Goal: Task Accomplishment & Management: Complete application form

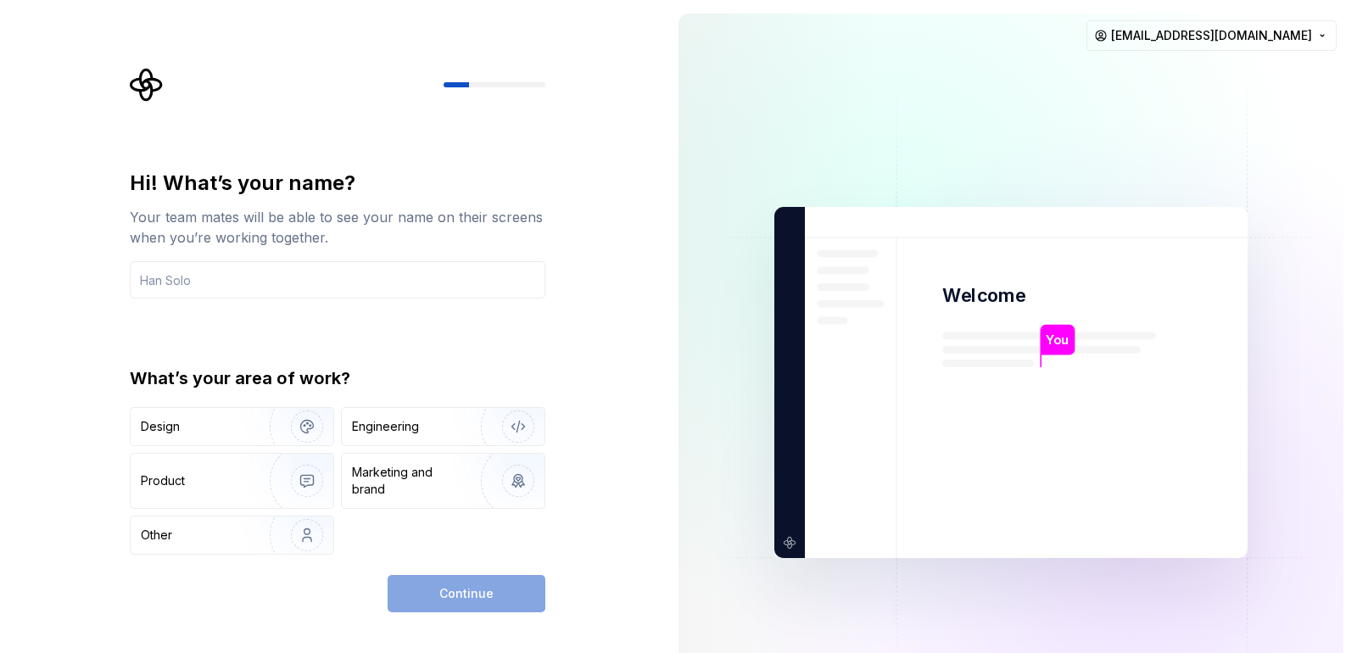
click at [680, 327] on img at bounding box center [1011, 383] width 687 height 802
click at [232, 282] on input "text" at bounding box center [338, 279] width 416 height 37
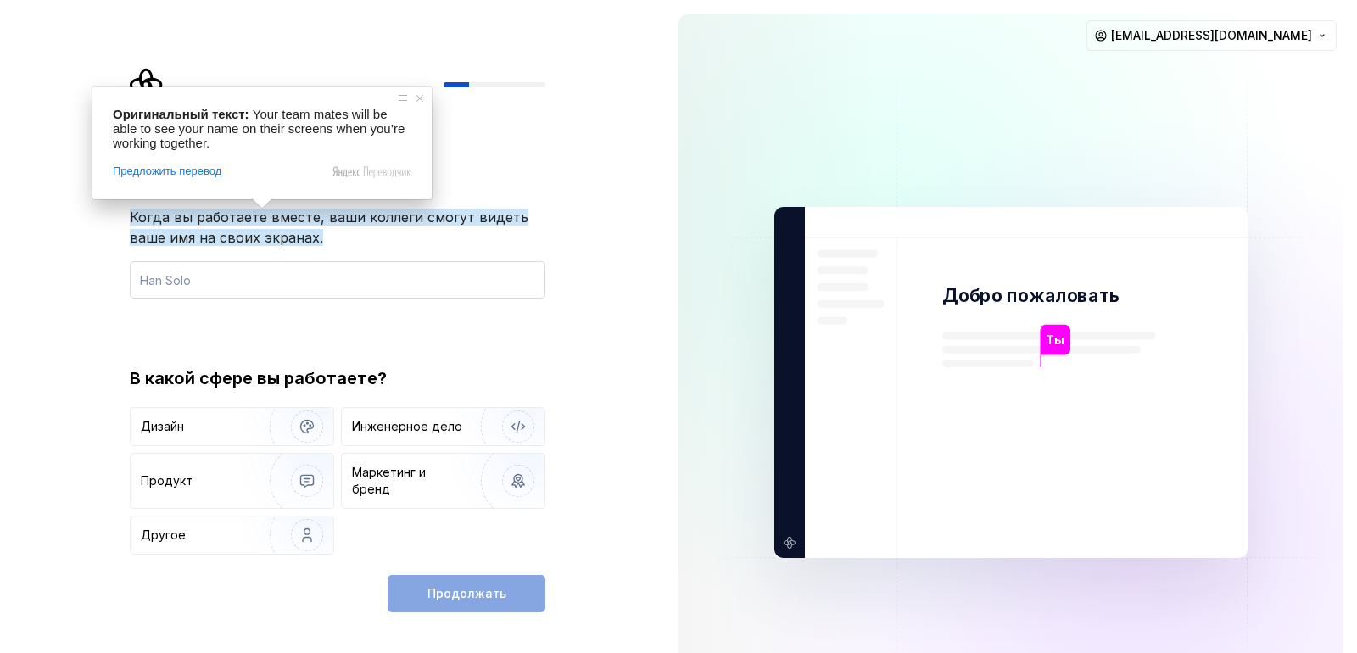
click at [228, 295] on input "text" at bounding box center [338, 279] width 416 height 37
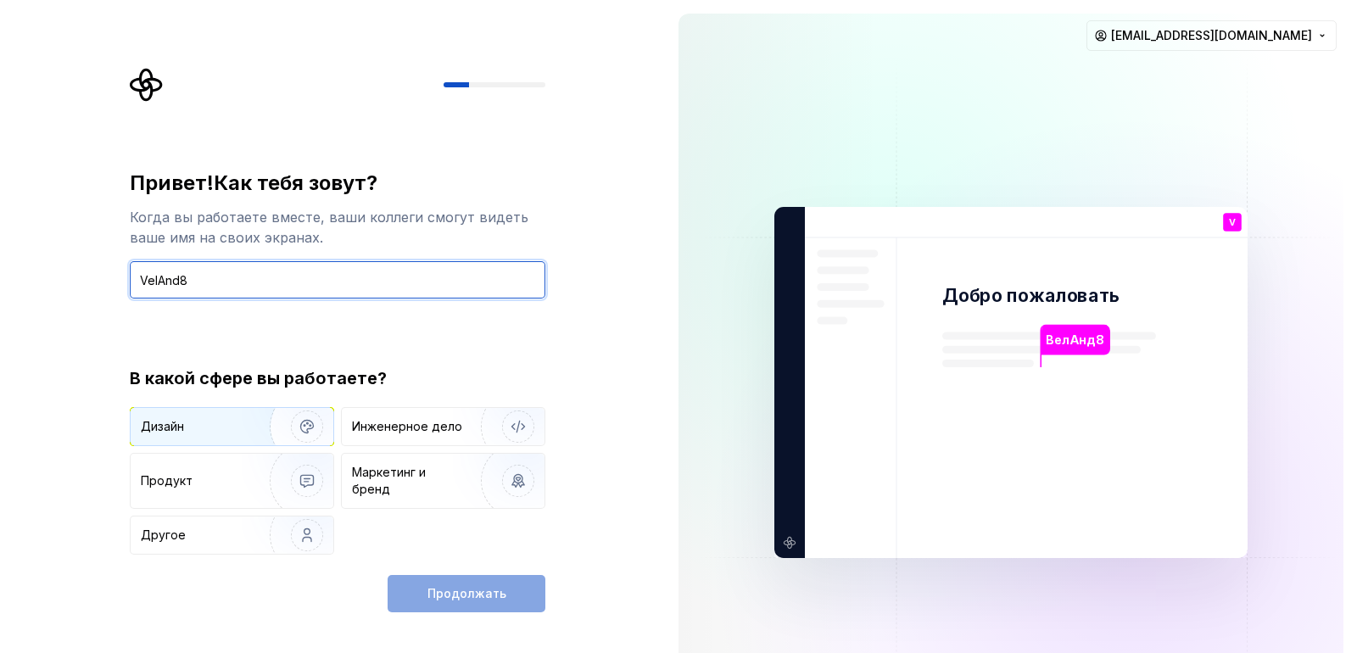
type input "VelAnd8"
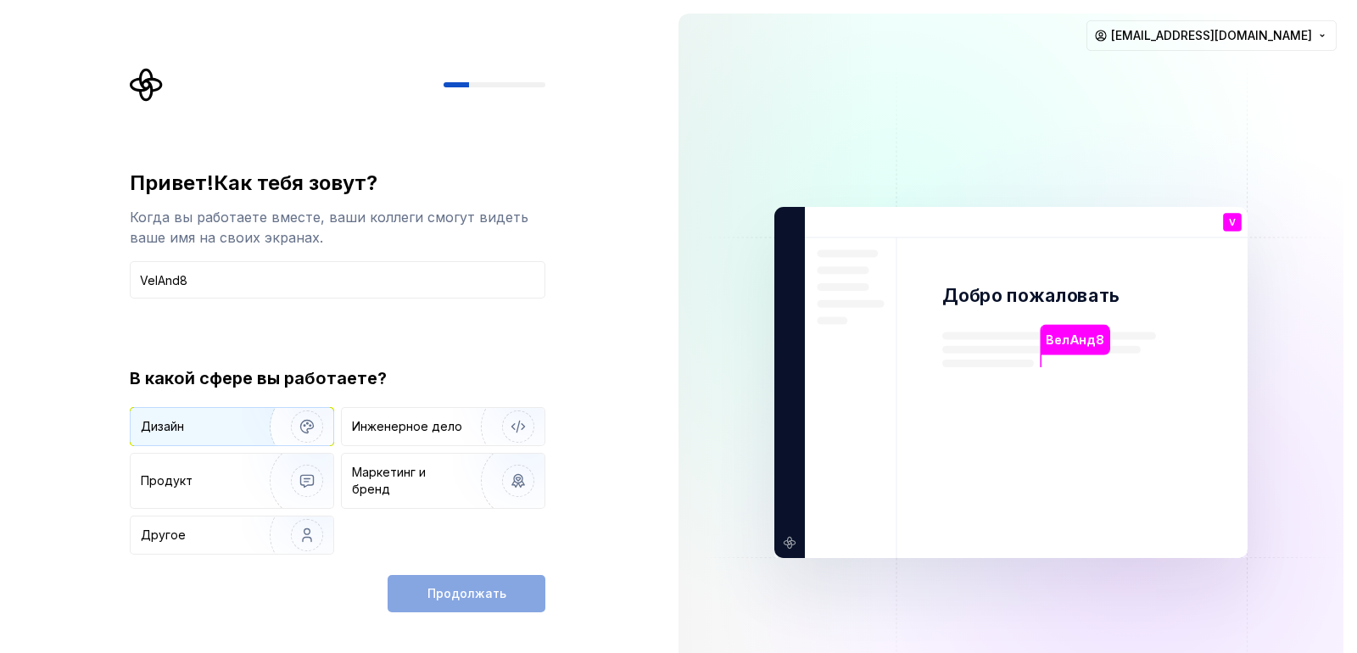
click at [267, 427] on img "button" at bounding box center [296, 427] width 109 height 114
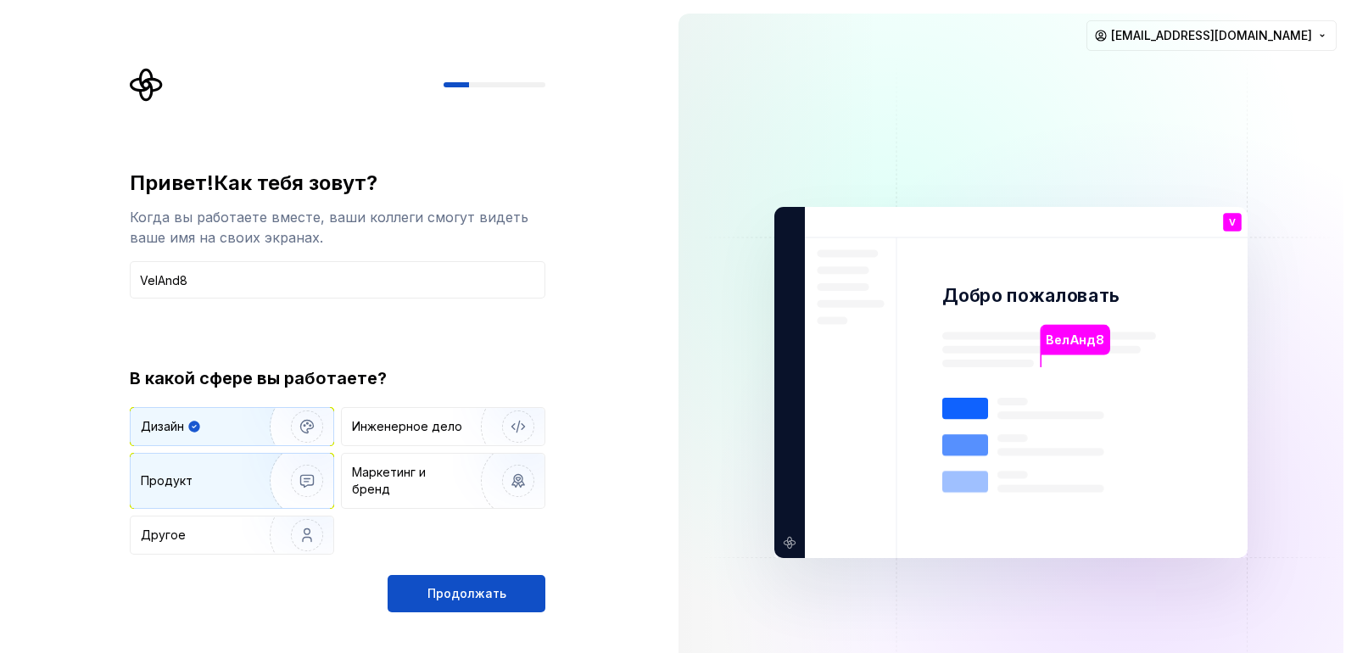
click at [274, 473] on img "button" at bounding box center [296, 481] width 109 height 114
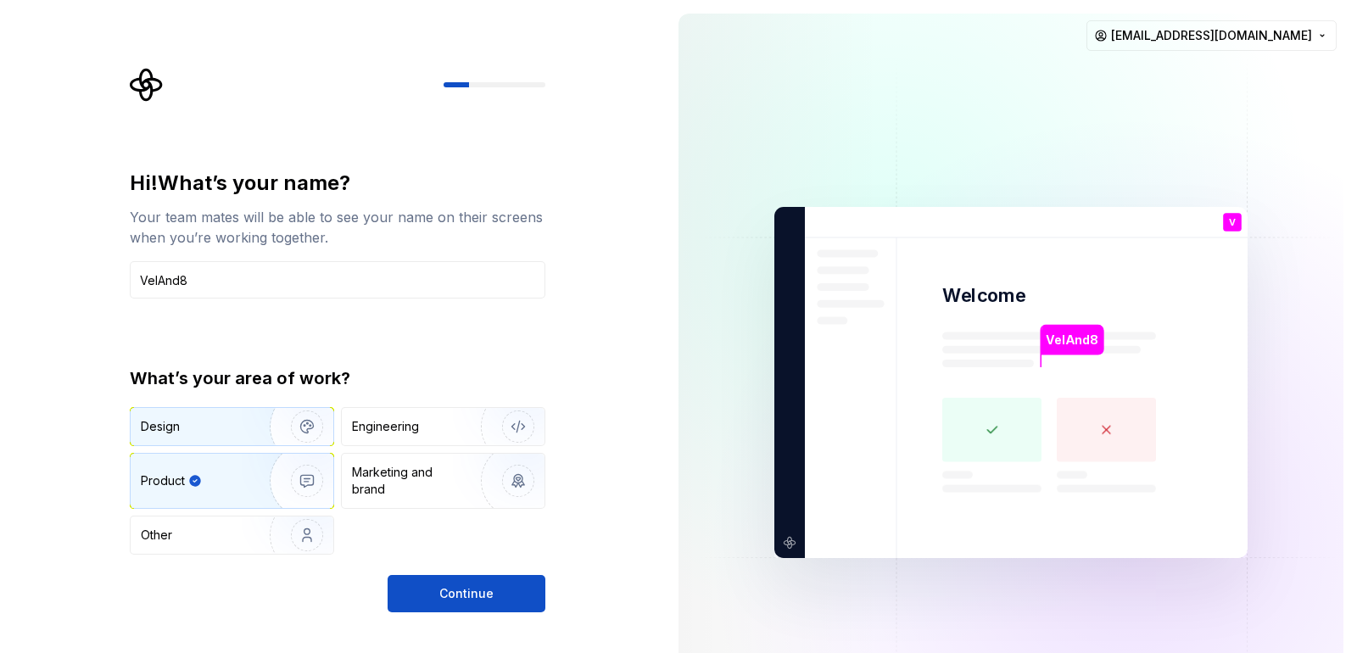
click at [219, 439] on div "Design" at bounding box center [232, 426] width 203 height 37
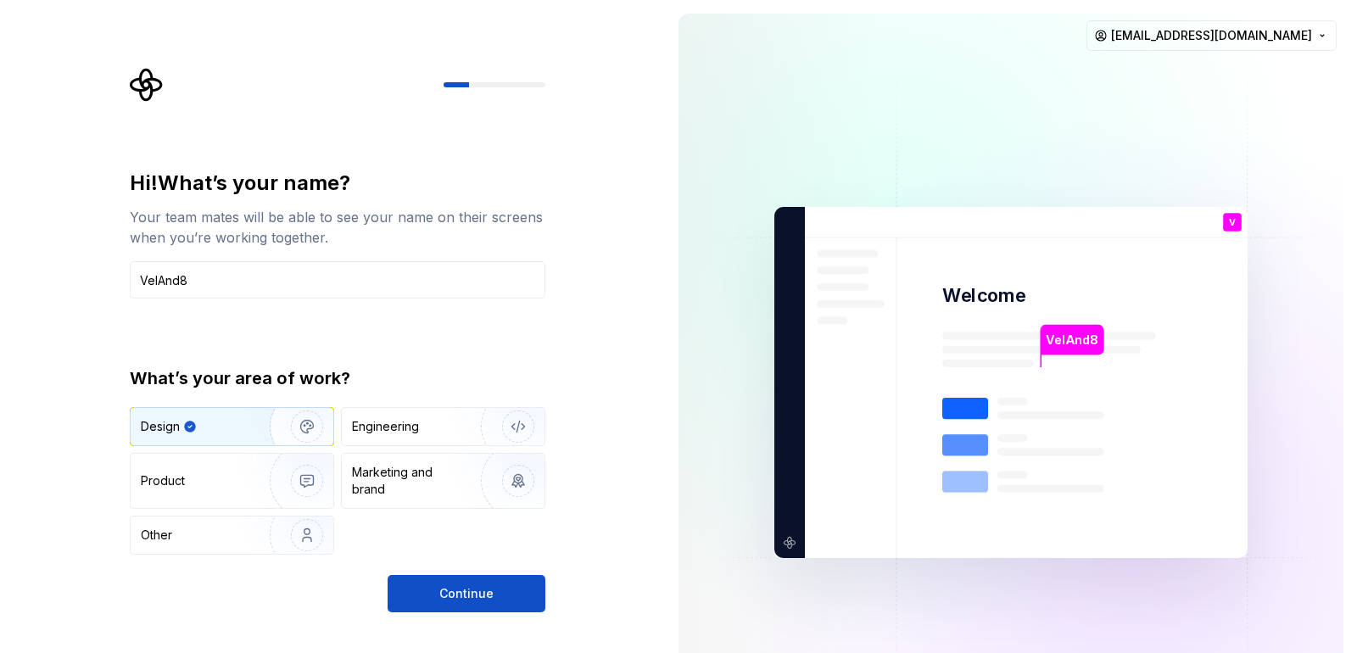
click at [240, 597] on div "Continue" at bounding box center [338, 593] width 416 height 37
click at [401, 430] on ya-tr-span "Engineering" at bounding box center [385, 426] width 67 height 14
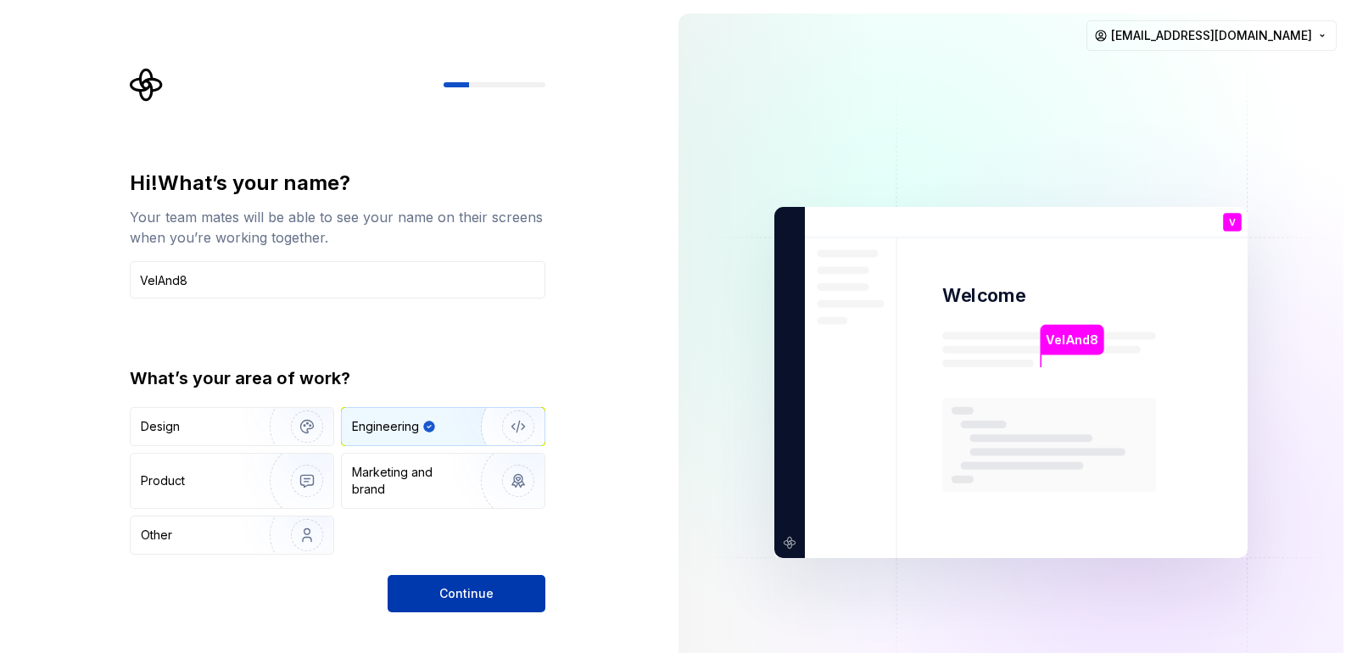
click at [465, 582] on button "Continue" at bounding box center [467, 593] width 158 height 37
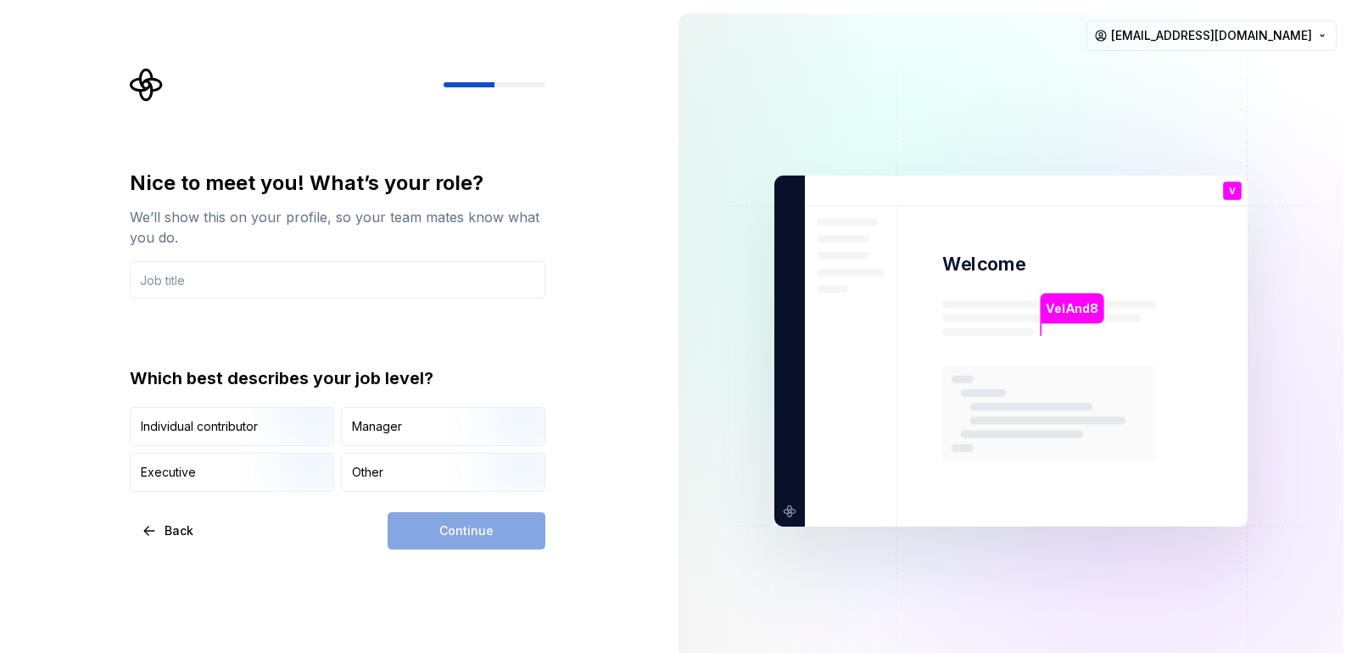
click at [646, 346] on div "Nice to meet you! What’s your role? We’ll show this on your profile, so your te…" at bounding box center [332, 351] width 665 height 702
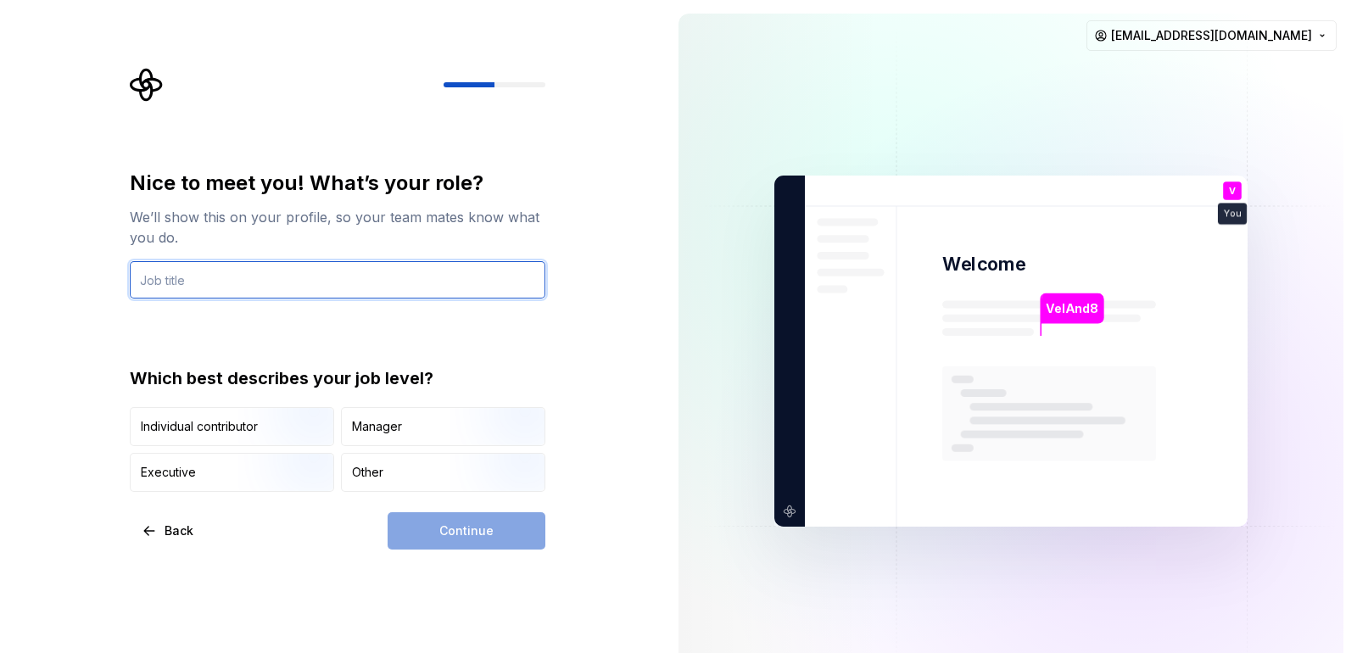
click at [333, 279] on input "text" at bounding box center [338, 279] width 416 height 37
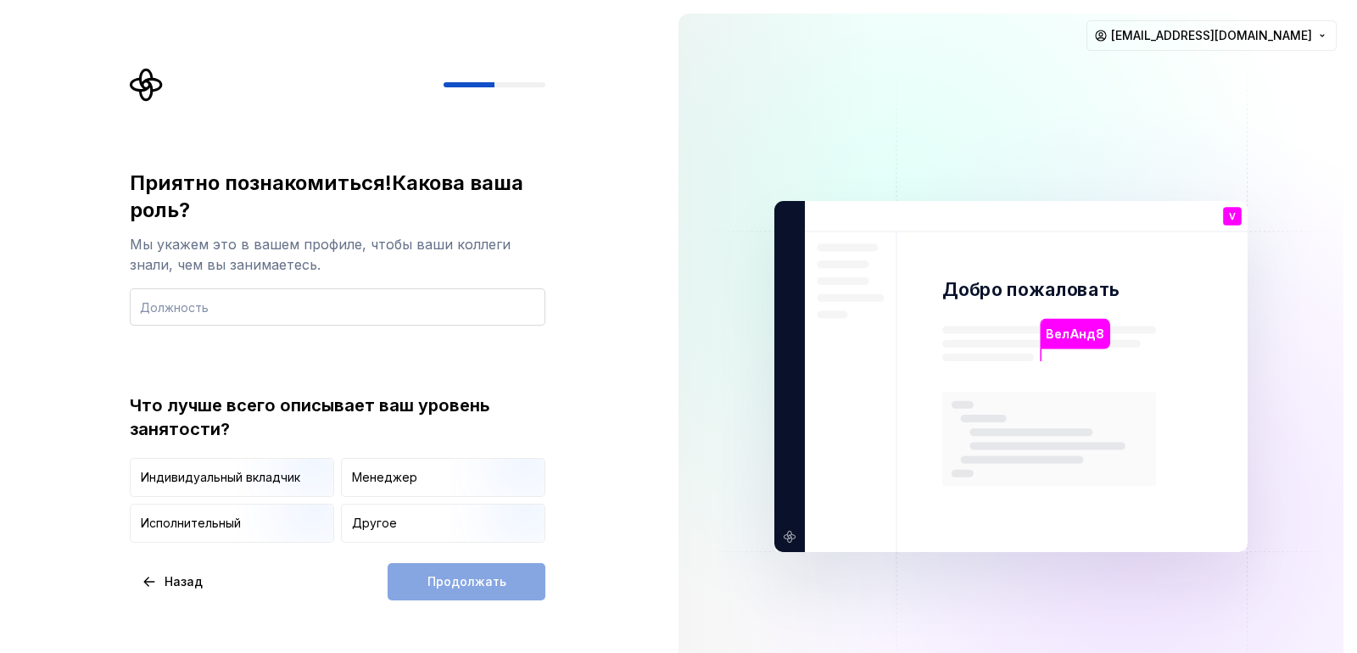
click at [236, 304] on input "text" at bounding box center [338, 306] width 416 height 37
click at [276, 524] on img "button" at bounding box center [292, 545] width 109 height 114
click at [447, 585] on div "Продолжать" at bounding box center [467, 581] width 158 height 37
click at [243, 301] on input "text" at bounding box center [338, 306] width 416 height 37
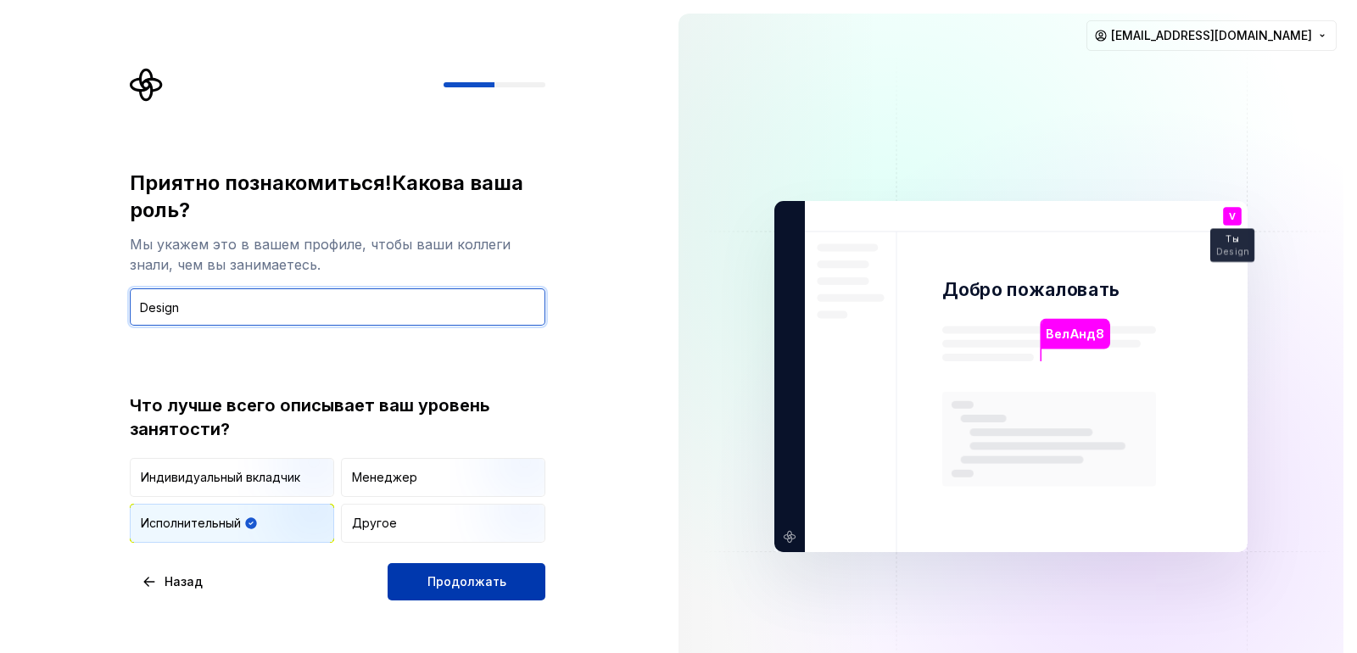
type input "Design"
click at [423, 584] on button "Продолжать" at bounding box center [467, 581] width 158 height 37
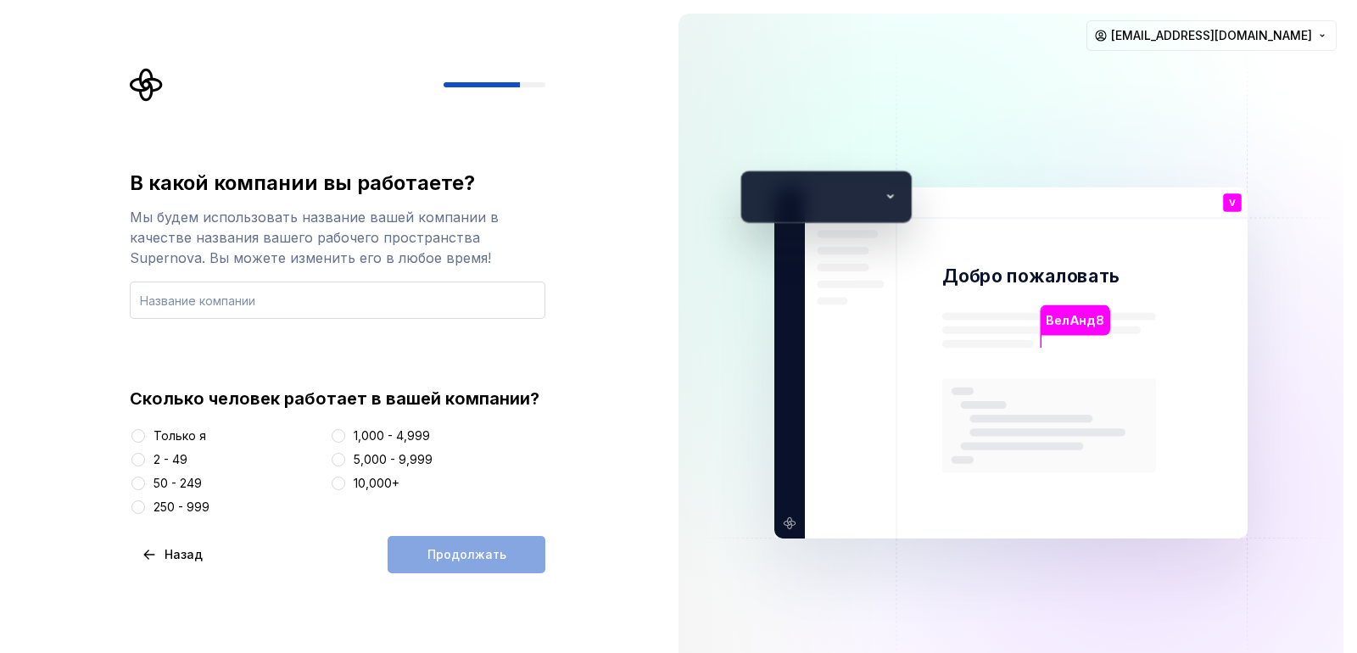
type input "AKay"
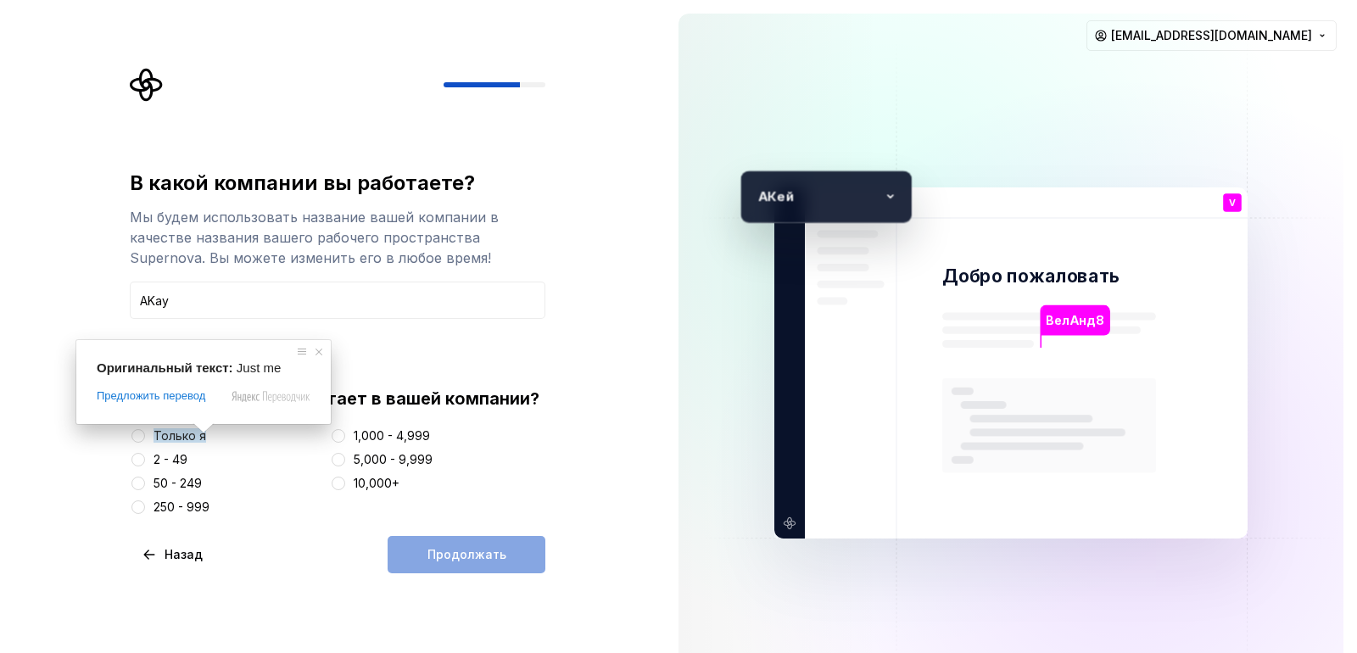
click at [179, 434] on ya-tr-span "Только я" at bounding box center [180, 435] width 53 height 14
click at [145, 434] on button "Только я" at bounding box center [139, 436] width 14 height 14
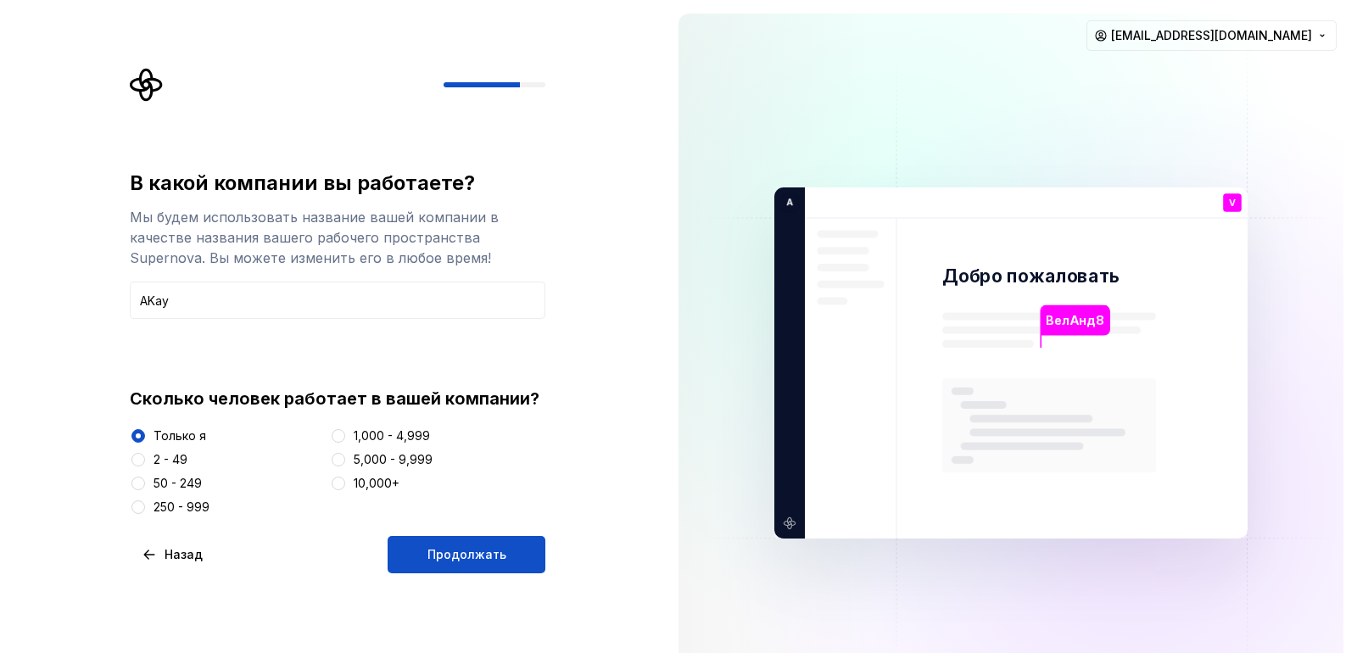
click at [168, 456] on div "2 - 49" at bounding box center [171, 459] width 34 height 17
click at [145, 456] on button "2 - 49" at bounding box center [139, 460] width 14 height 14
click at [457, 562] on span "Продолжать" at bounding box center [467, 554] width 79 height 17
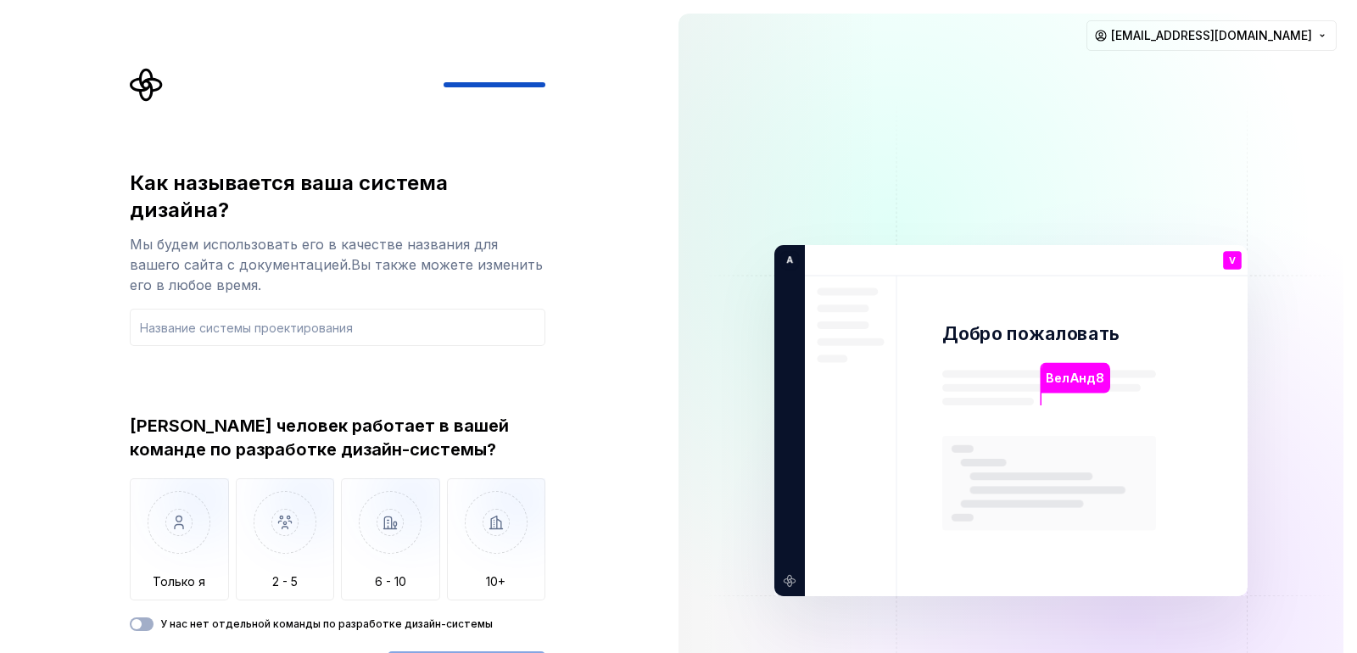
click at [622, 346] on div "Как называется ваша система дизайна? Мы будем использовать его в качестве назва…" at bounding box center [332, 421] width 665 height 842
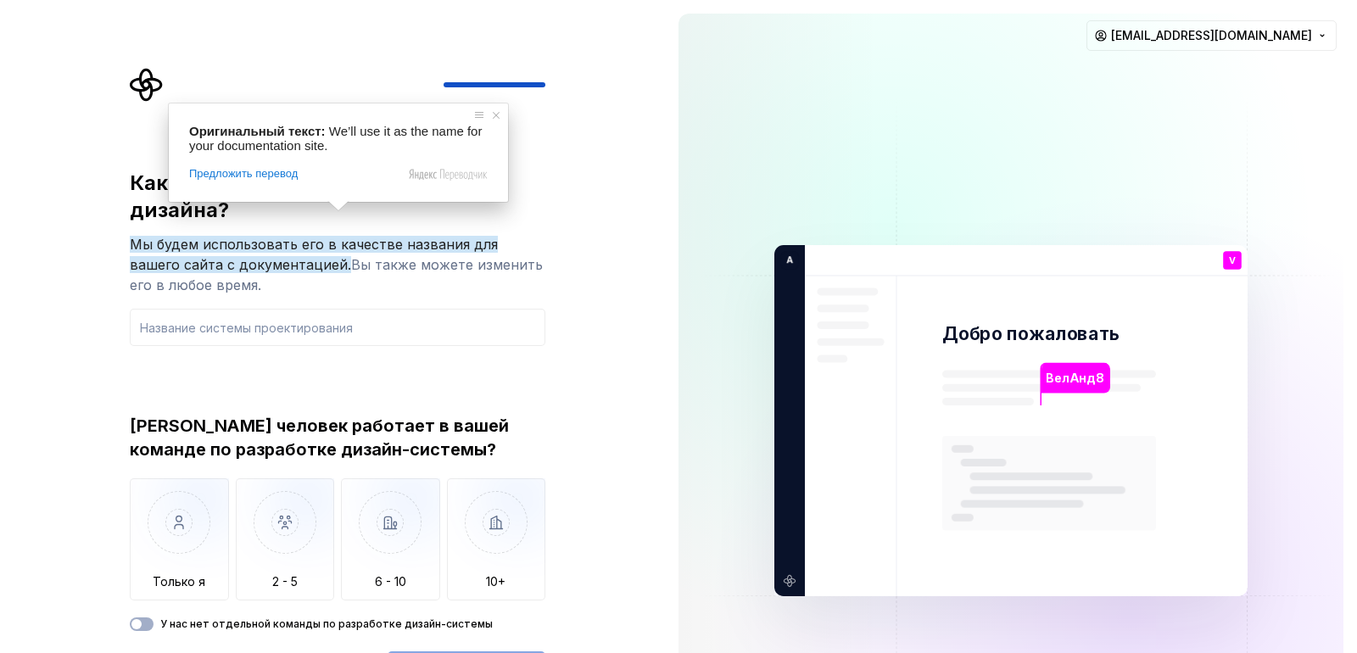
click at [297, 278] on div "Как называется ваша система дизайна? Мы будем использовать его в качестве назва…" at bounding box center [338, 258] width 416 height 176
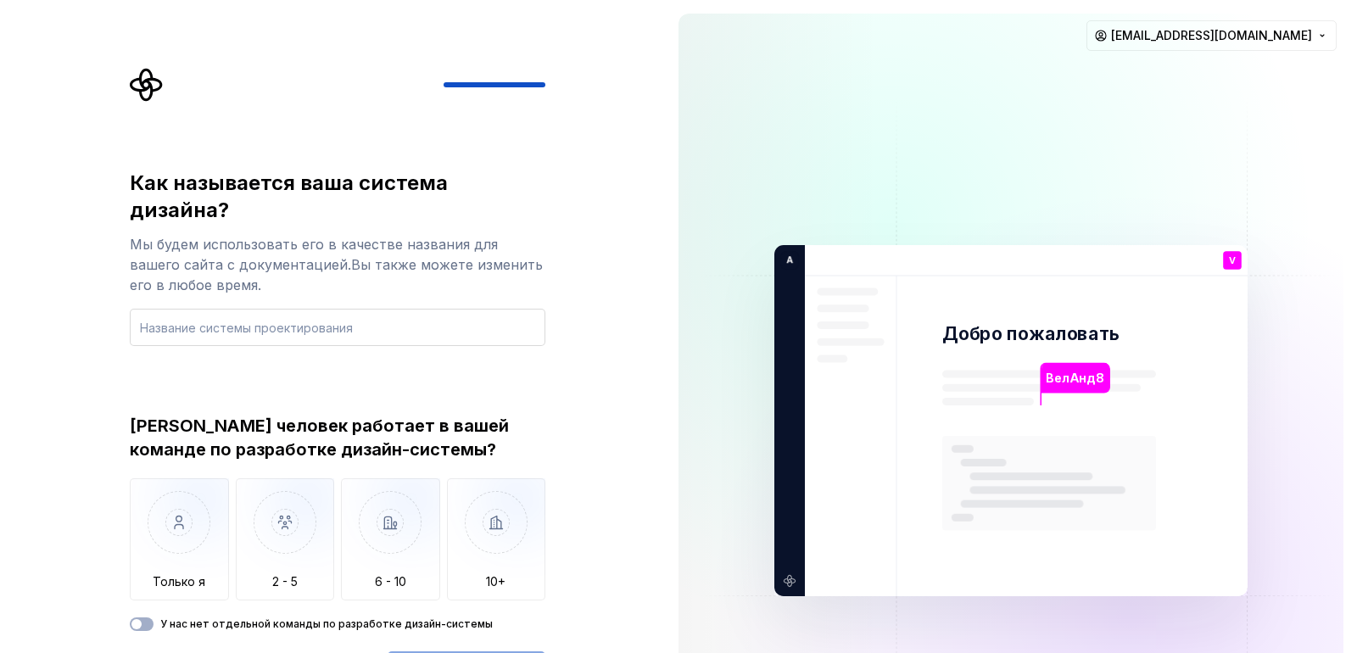
click at [289, 309] on input "text" at bounding box center [338, 327] width 416 height 37
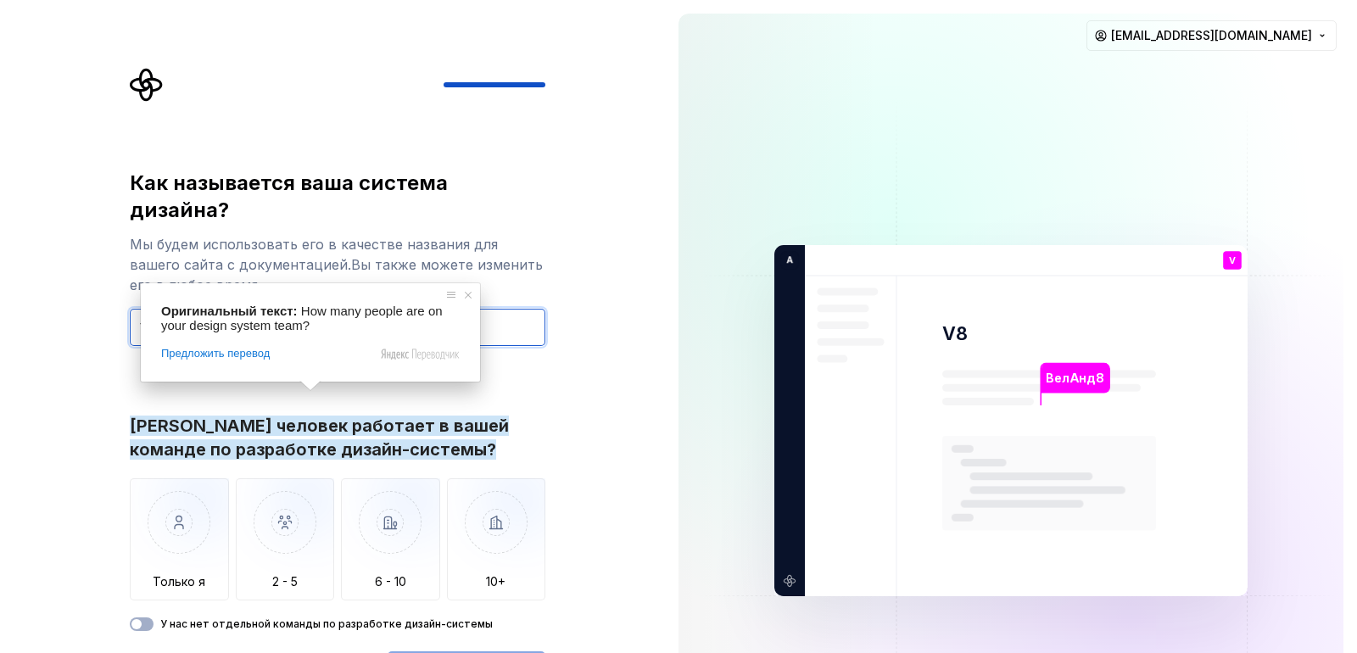
type input "V8"
click at [573, 453] on div "Как называется ваша система дизайна? Мы будем использовать его в качестве назва…" at bounding box center [332, 421] width 665 height 842
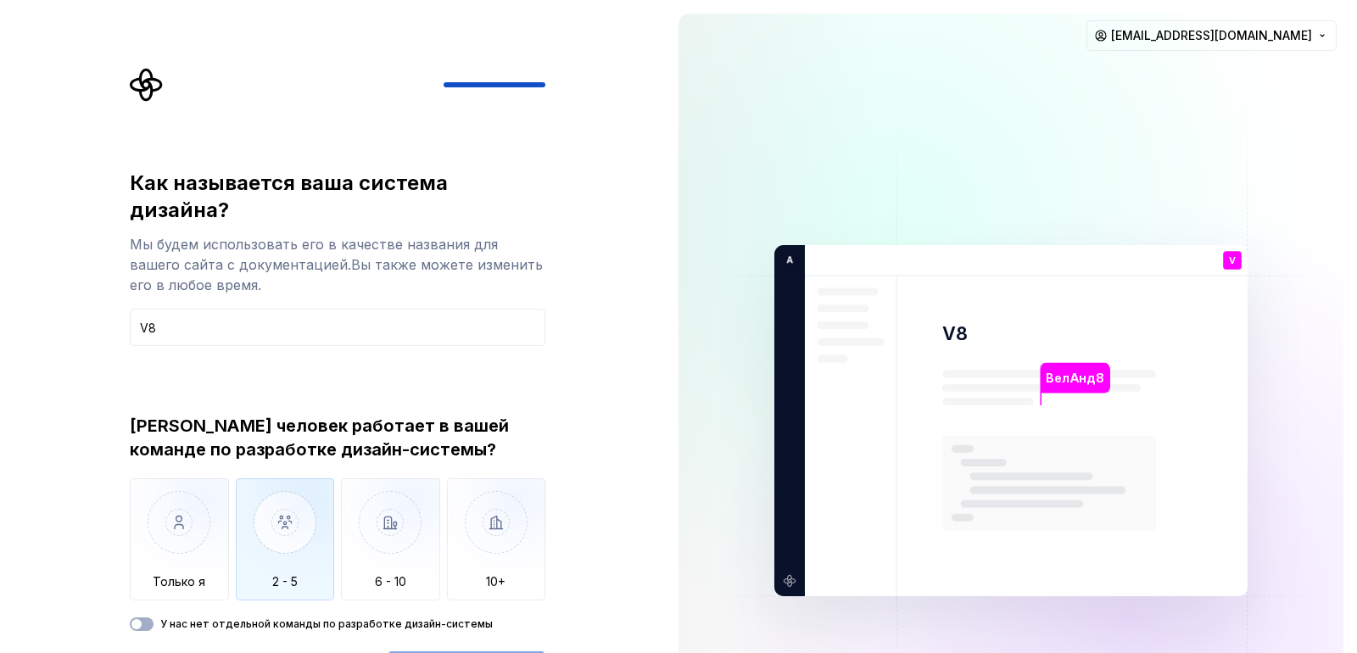
click at [264, 507] on img "button" at bounding box center [285, 536] width 99 height 114
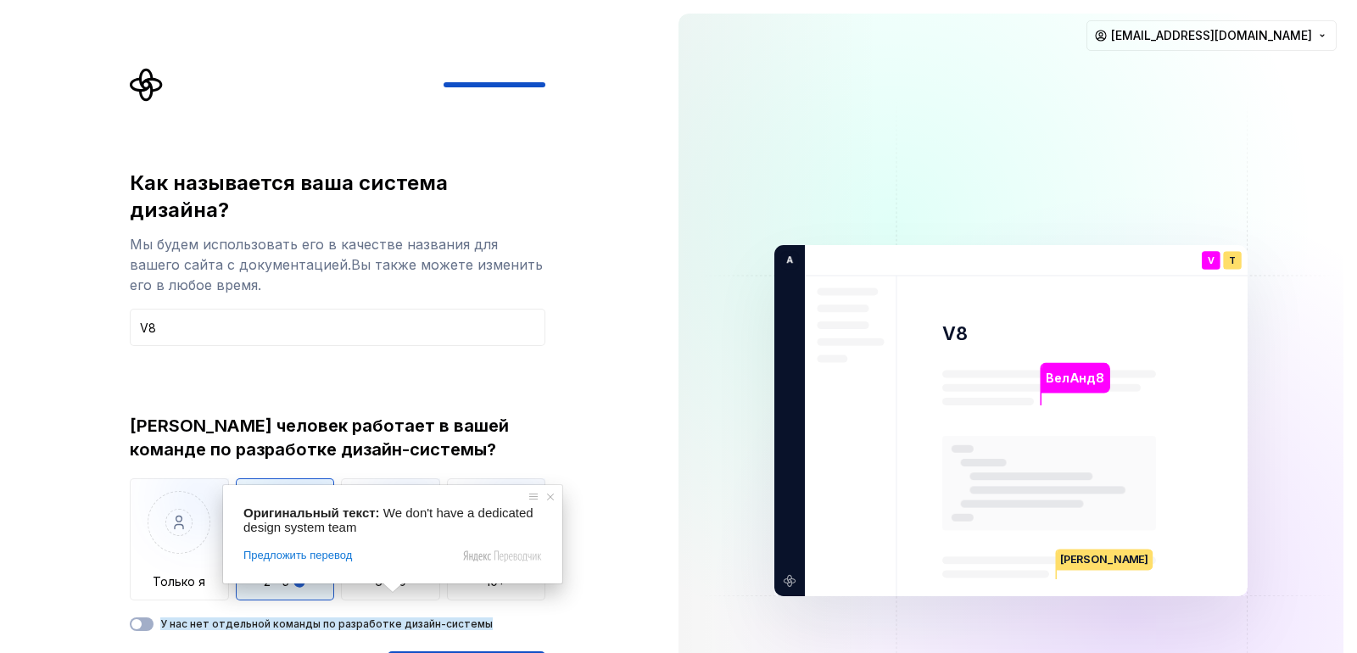
click at [394, 593] on span at bounding box center [393, 588] width 22 height 10
click at [139, 619] on span "button" at bounding box center [137, 624] width 10 height 10
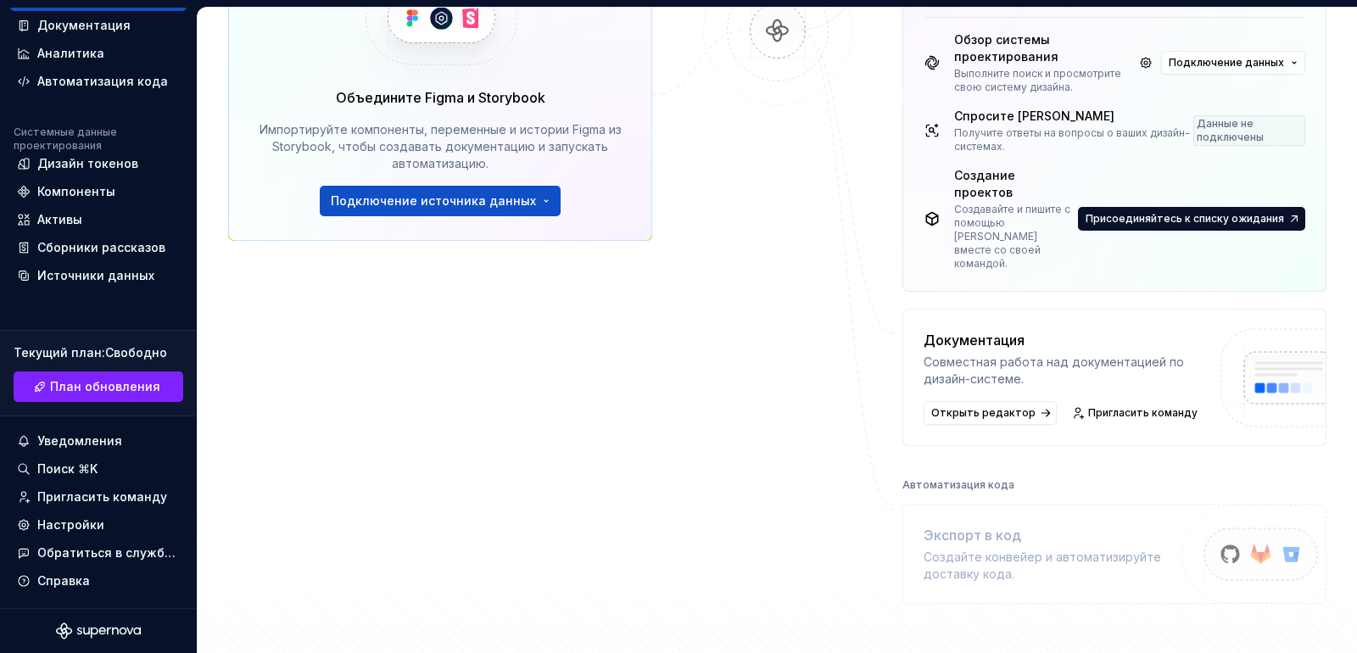
scroll to position [490, 0]
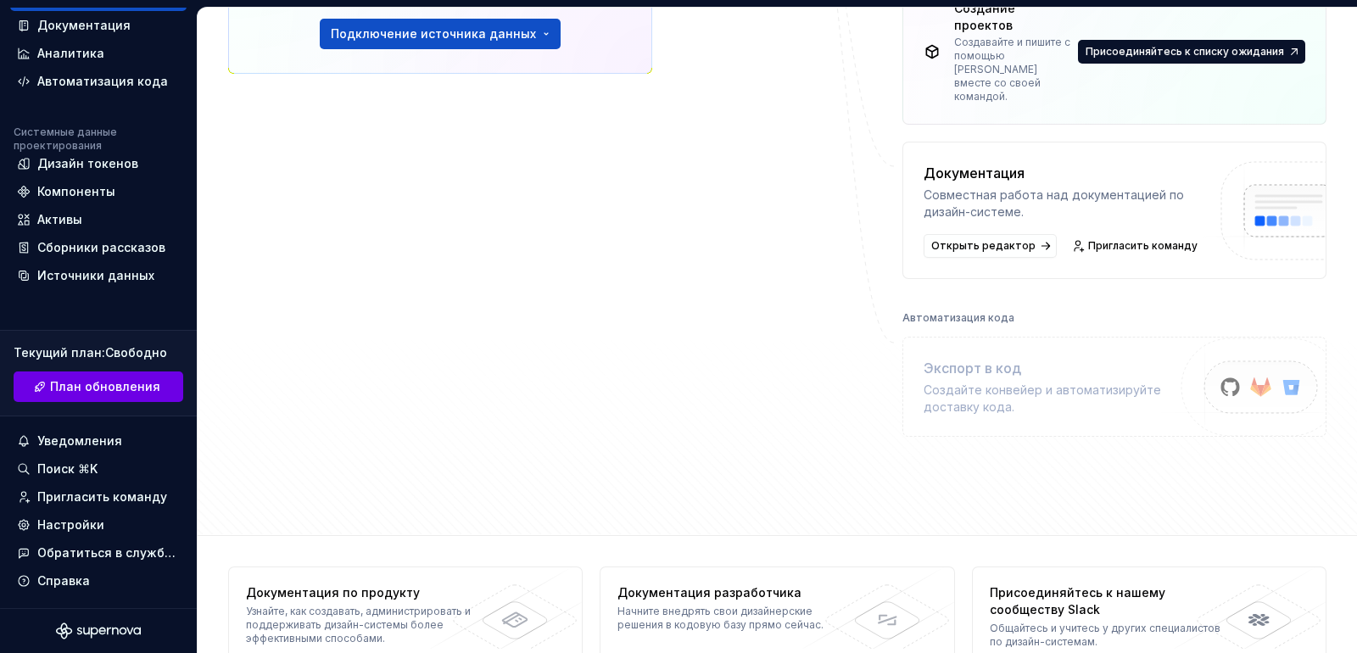
click at [95, 378] on span "План обновления" at bounding box center [105, 386] width 110 height 17
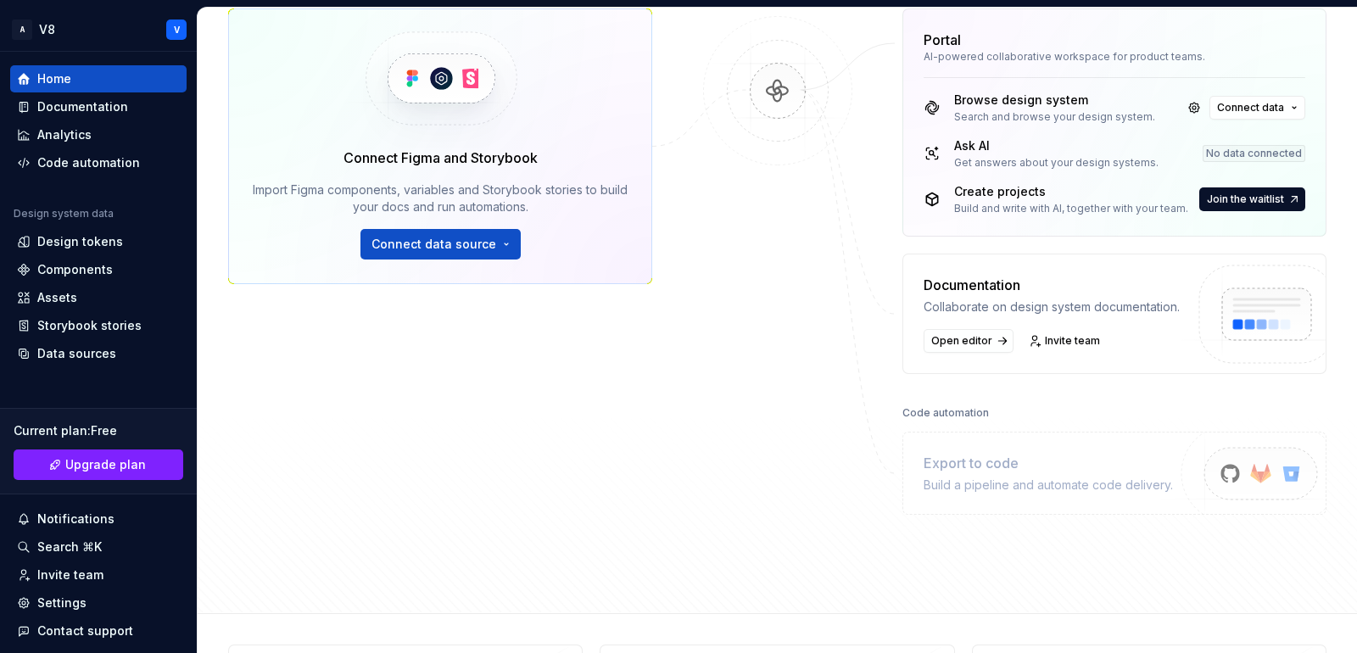
scroll to position [114, 0]
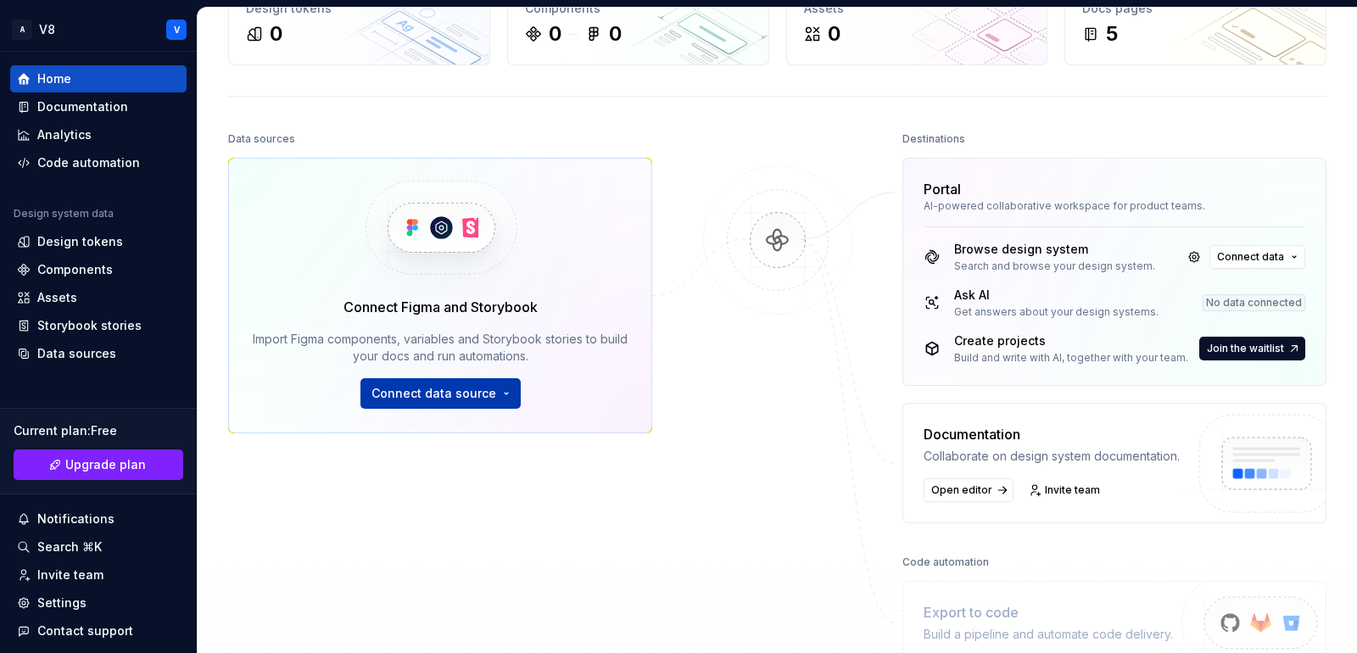
click at [392, 397] on ya-tr-span "Connect data source" at bounding box center [434, 393] width 125 height 14
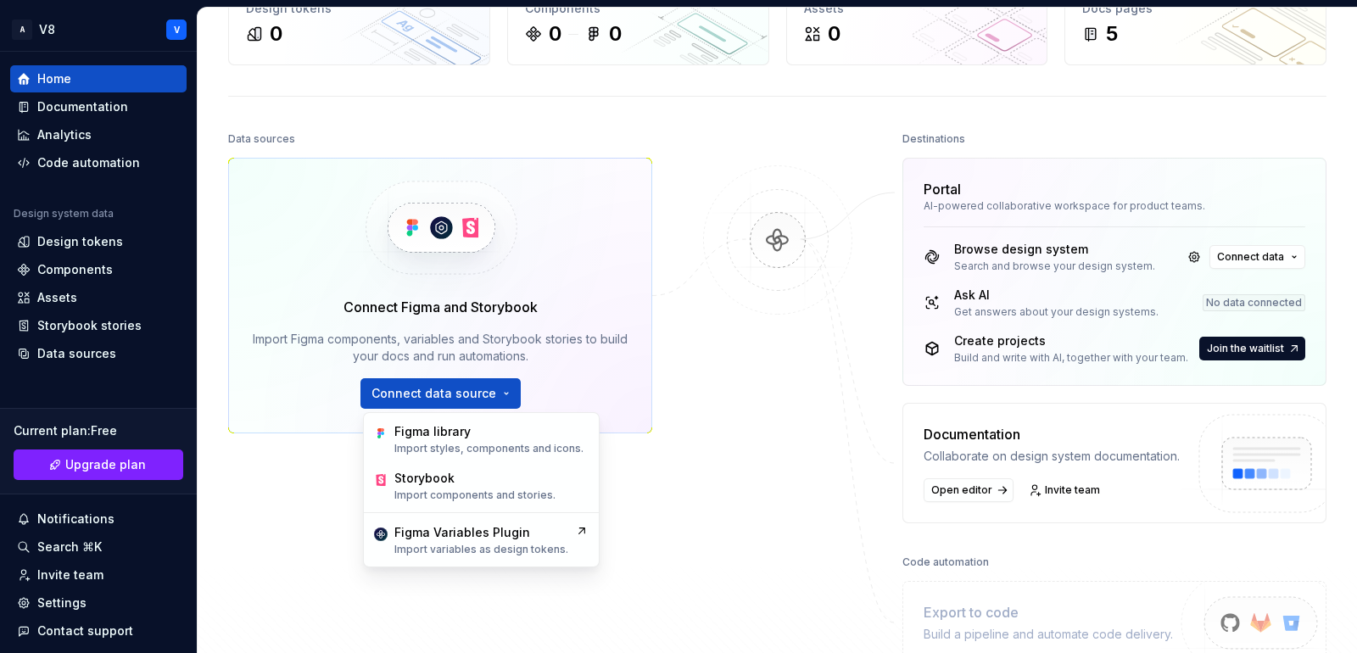
click at [654, 340] on div "Data sources Connect Figma and Storybook Import Figma components, variables and…" at bounding box center [777, 429] width 1099 height 605
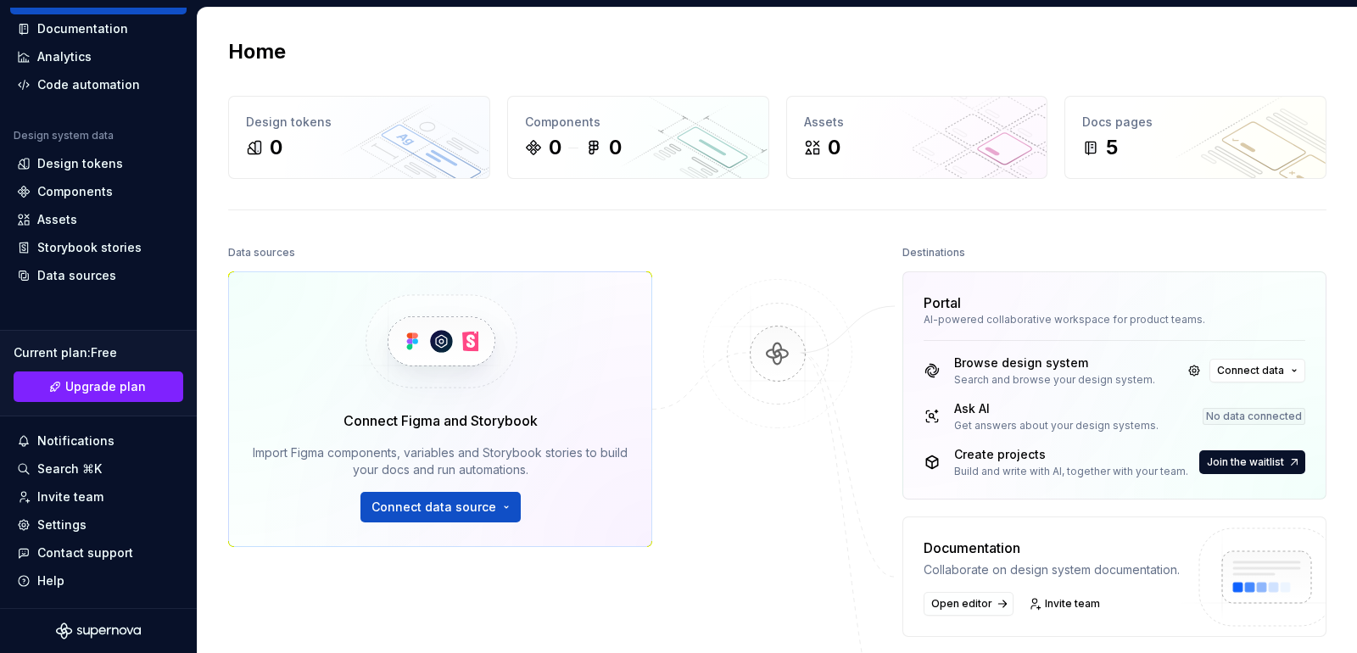
scroll to position [0, 0]
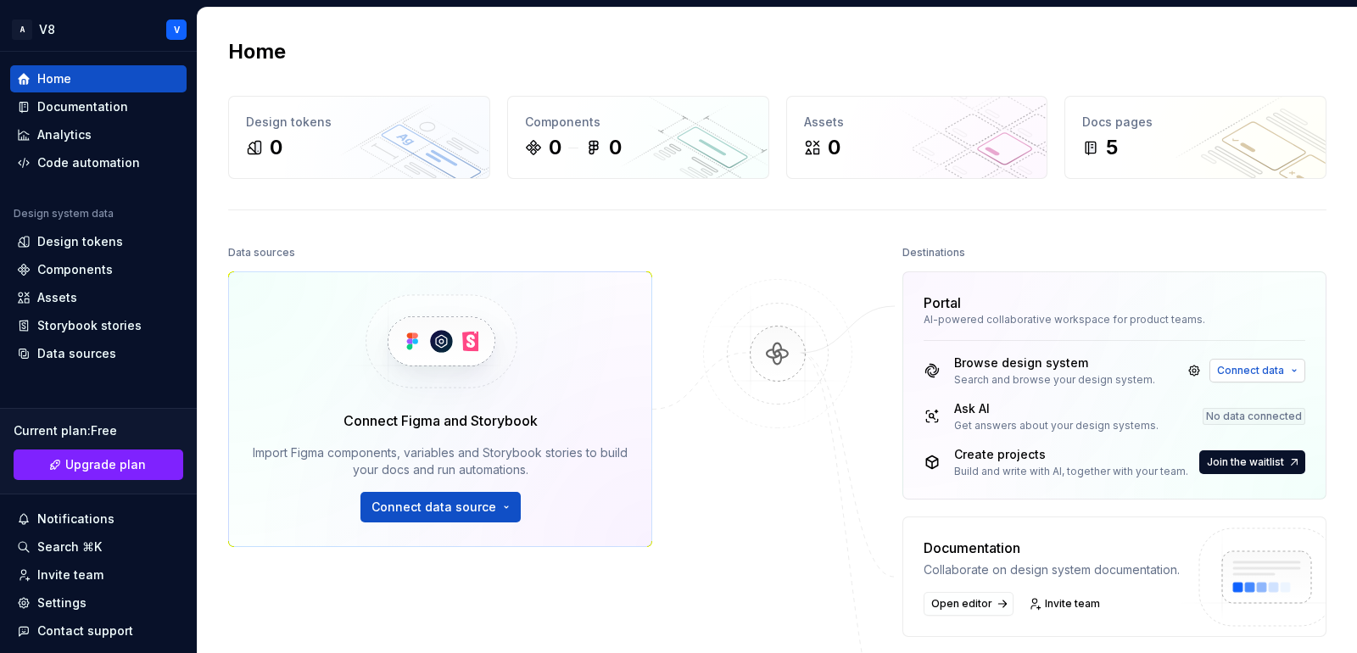
click at [1228, 361] on button "Connect data" at bounding box center [1258, 371] width 96 height 24
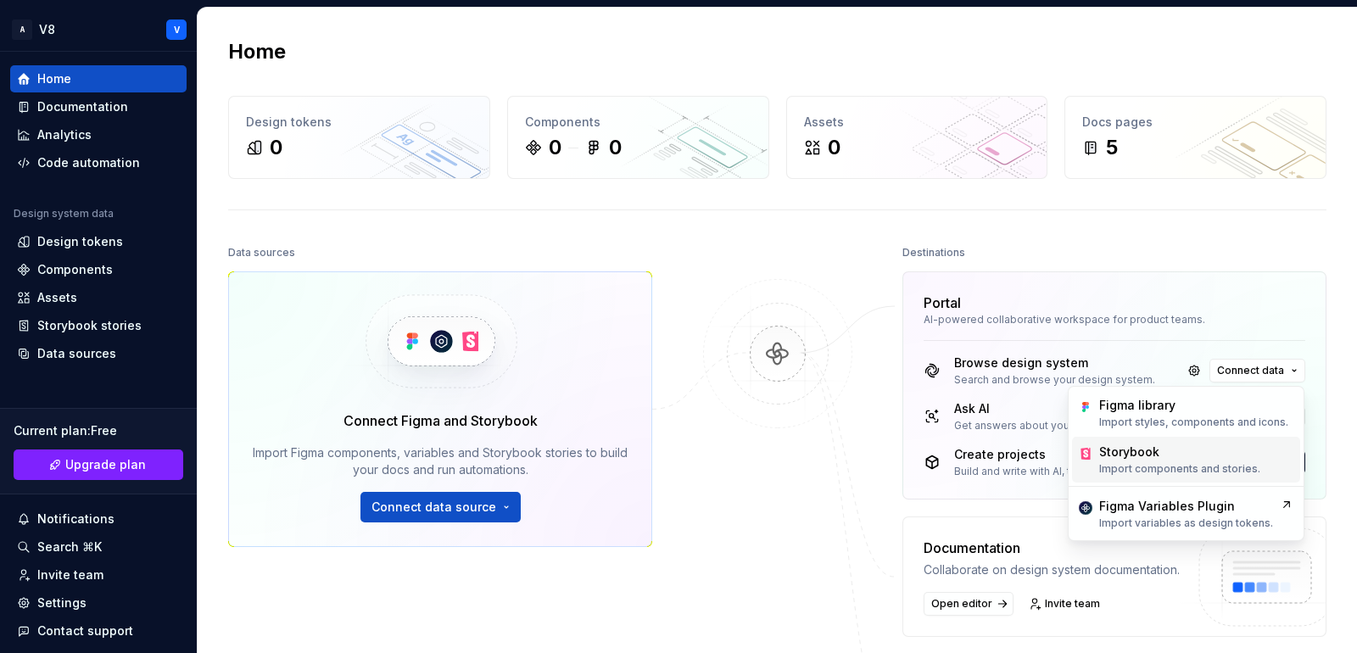
click at [1176, 456] on div "Storybook" at bounding box center [1180, 452] width 161 height 17
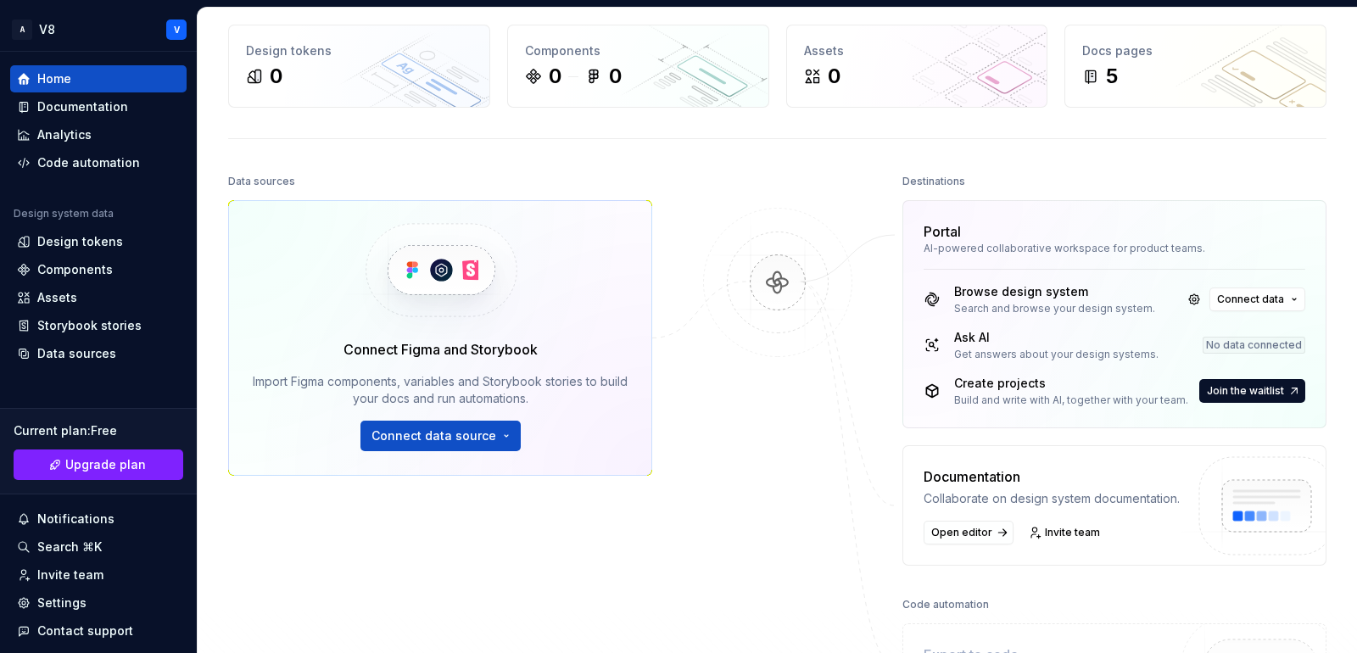
scroll to position [170, 0]
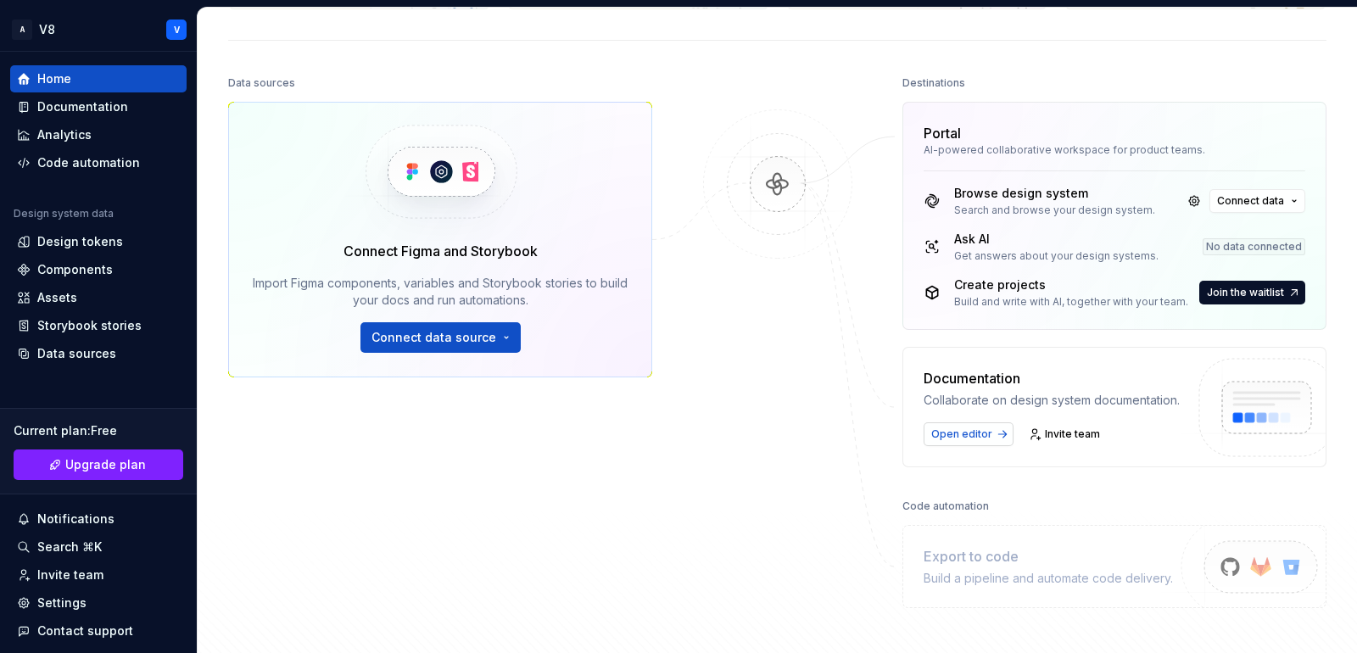
click at [977, 429] on ya-tr-span "Open editor" at bounding box center [962, 434] width 61 height 13
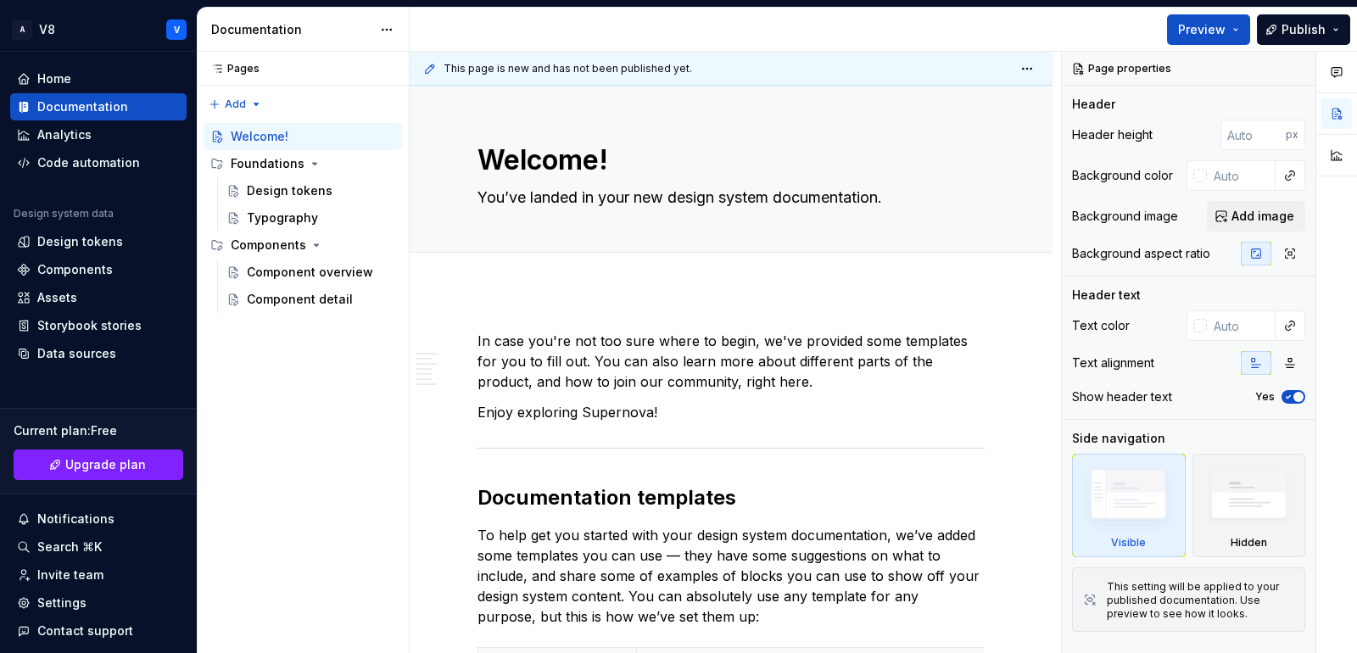
type textarea "*"
